Goal: Information Seeking & Learning: Learn about a topic

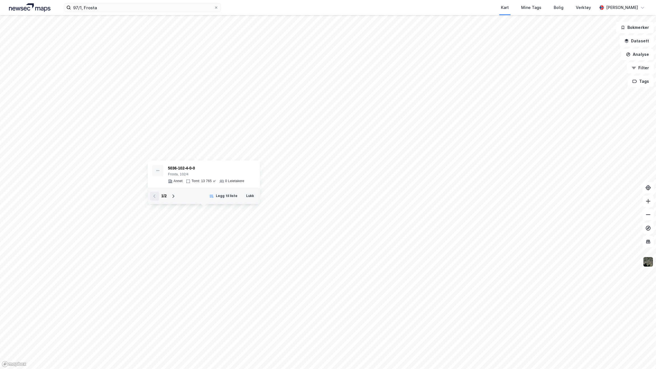
click at [255, 201] on div "1 / 2 Legg til liste Lukk" at bounding box center [204, 196] width 112 height 16
click at [251, 195] on button "Lukk" at bounding box center [250, 196] width 15 height 9
